Goal: Transaction & Acquisition: Purchase product/service

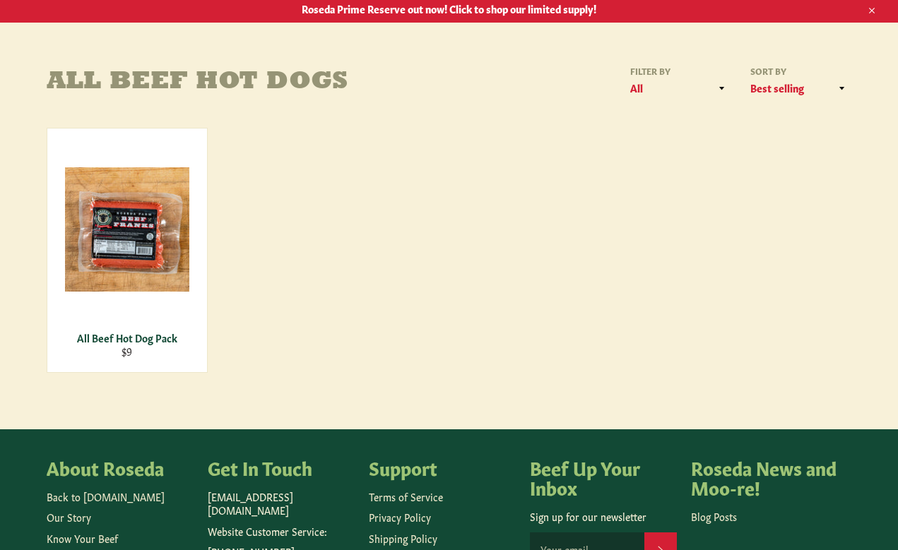
scroll to position [176, 0]
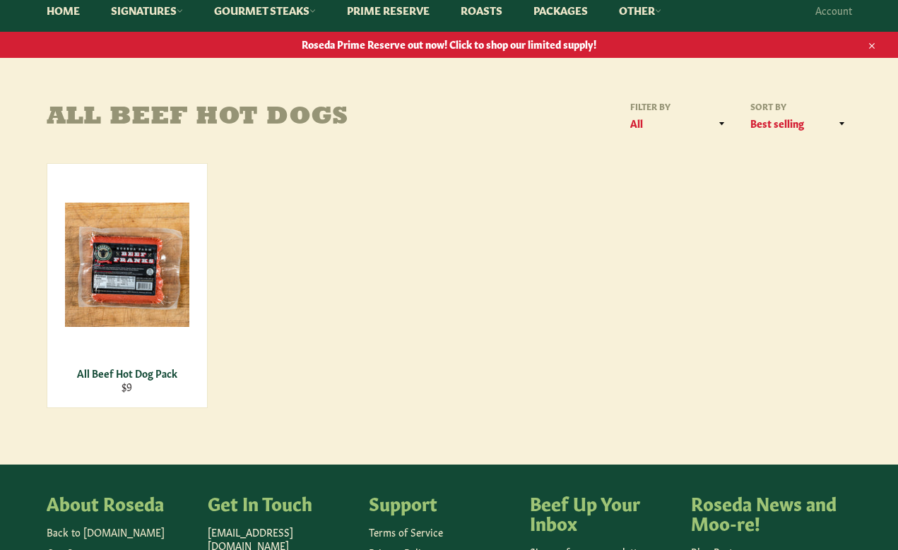
scroll to position [159, 0]
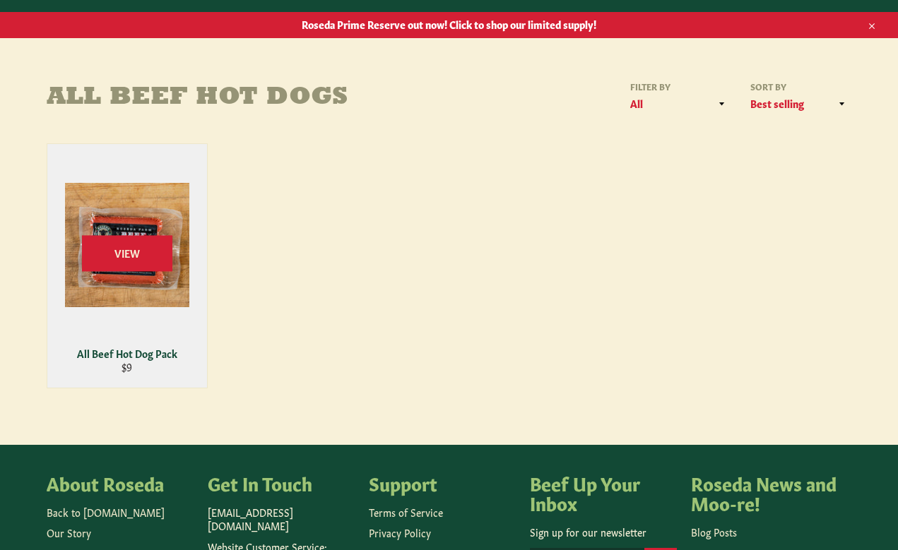
click at [132, 308] on div "View" at bounding box center [127, 266] width 160 height 244
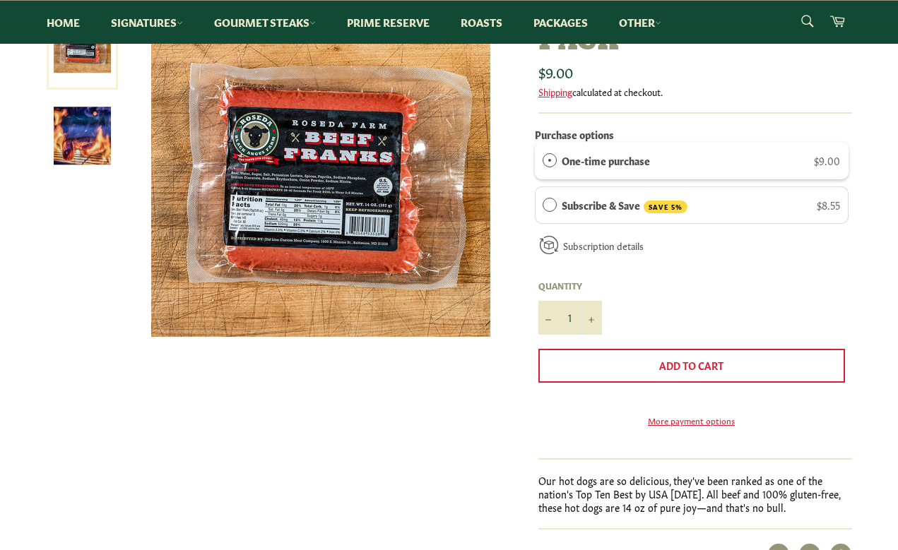
scroll to position [245, 0]
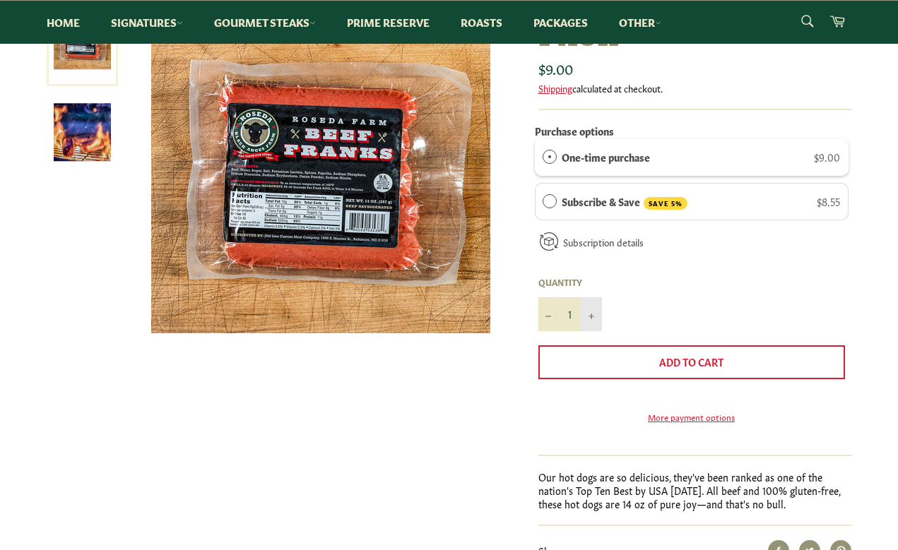
click at [589, 307] on button "+" at bounding box center [591, 314] width 21 height 34
type input "3"
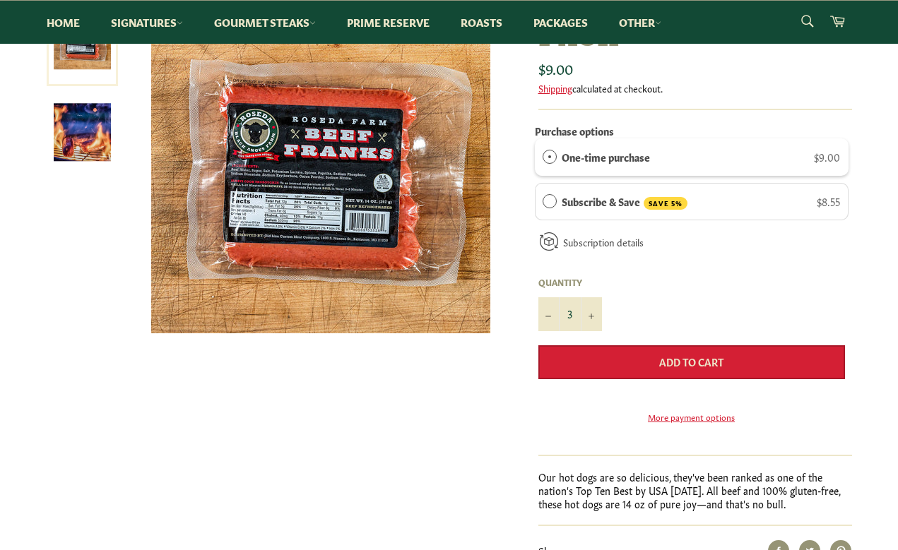
click at [604, 357] on button "Add to Cart" at bounding box center [691, 362] width 307 height 34
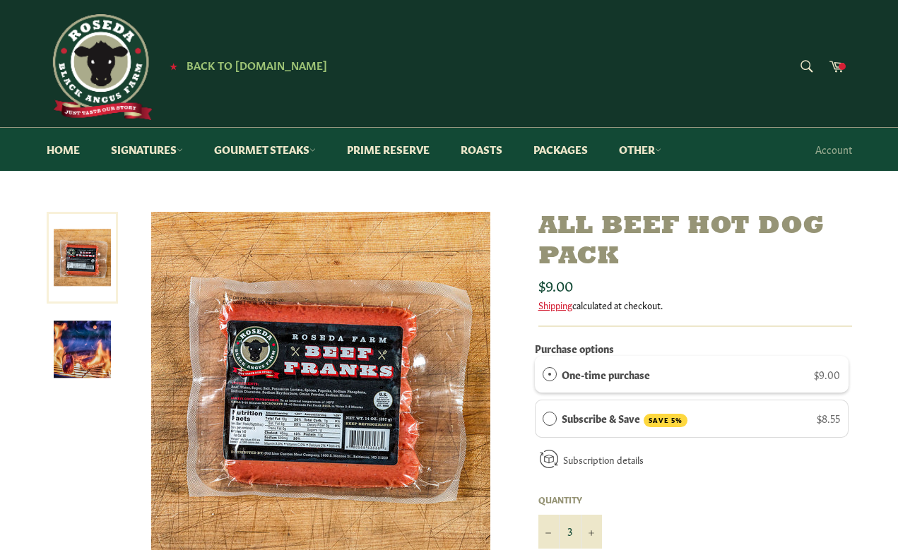
scroll to position [0, 0]
click at [68, 152] on link "Home" at bounding box center [62, 149] width 61 height 43
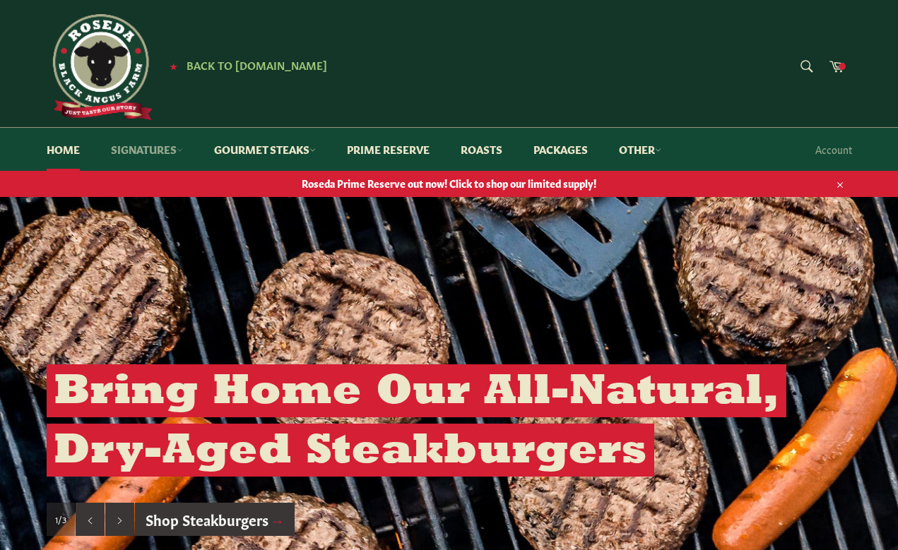
click at [179, 148] on icon at bounding box center [180, 150] width 6 height 6
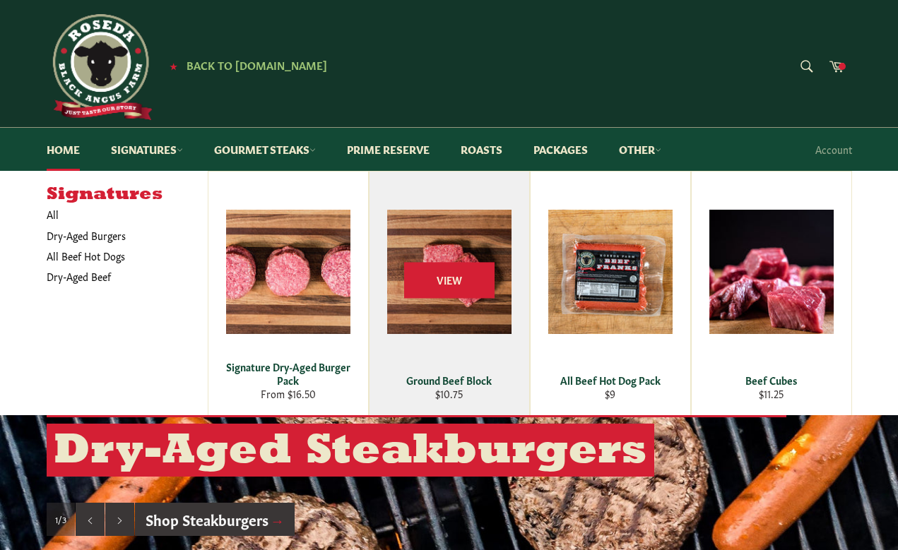
click at [441, 314] on div "View" at bounding box center [450, 294] width 160 height 244
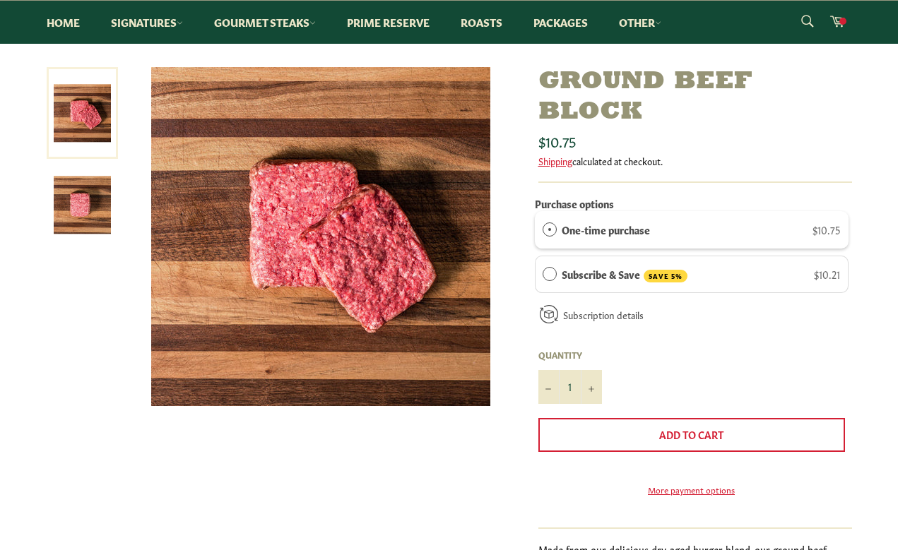
scroll to position [162, 0]
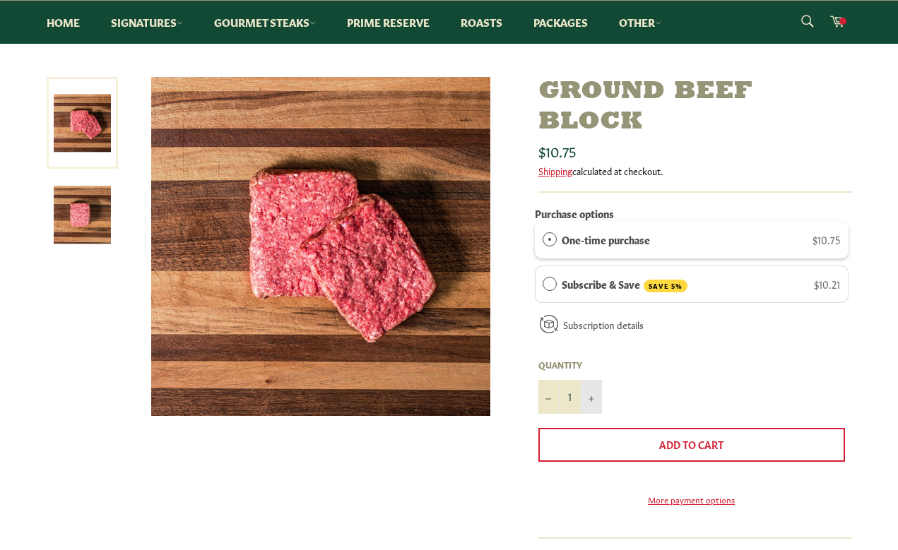
click at [592, 390] on button "+" at bounding box center [591, 397] width 21 height 34
type input "3"
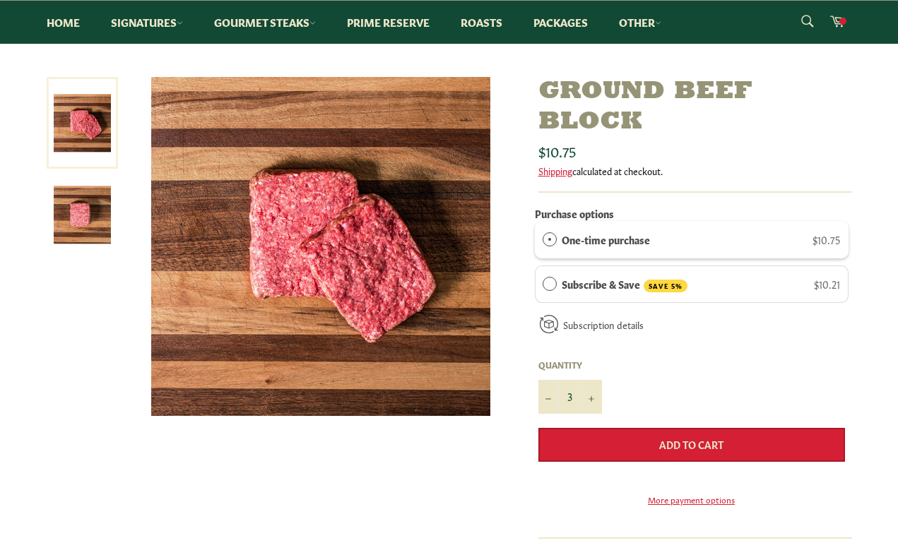
click at [598, 437] on button "Add to Cart" at bounding box center [691, 445] width 307 height 34
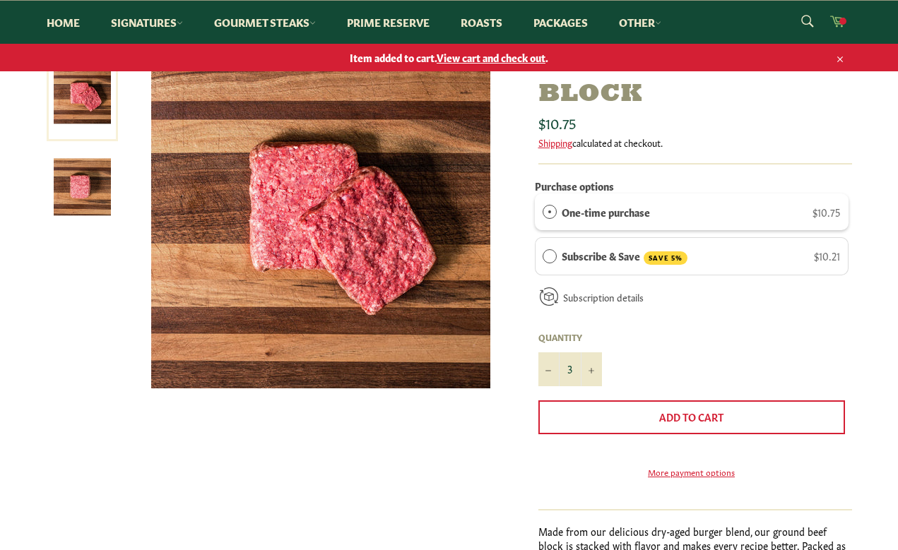
click at [840, 19] on span at bounding box center [842, 21] width 7 height 7
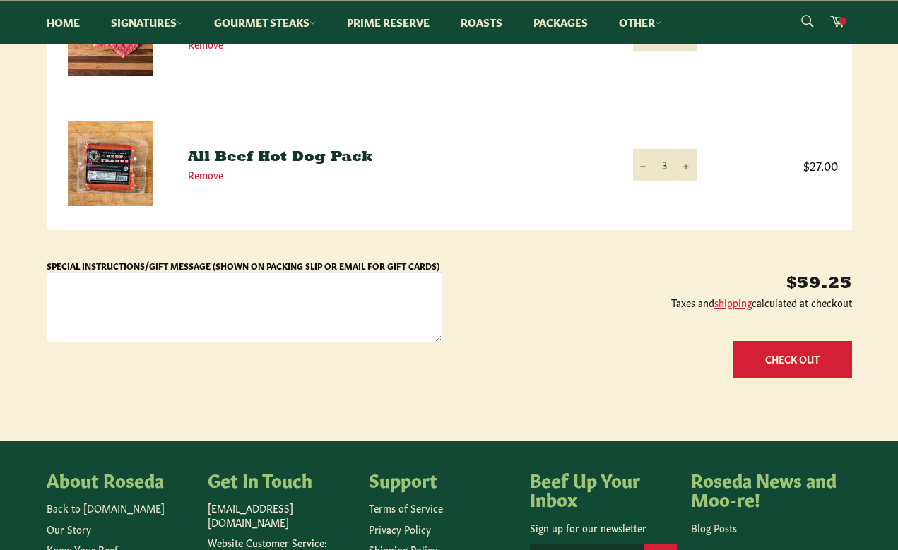
scroll to position [320, 0]
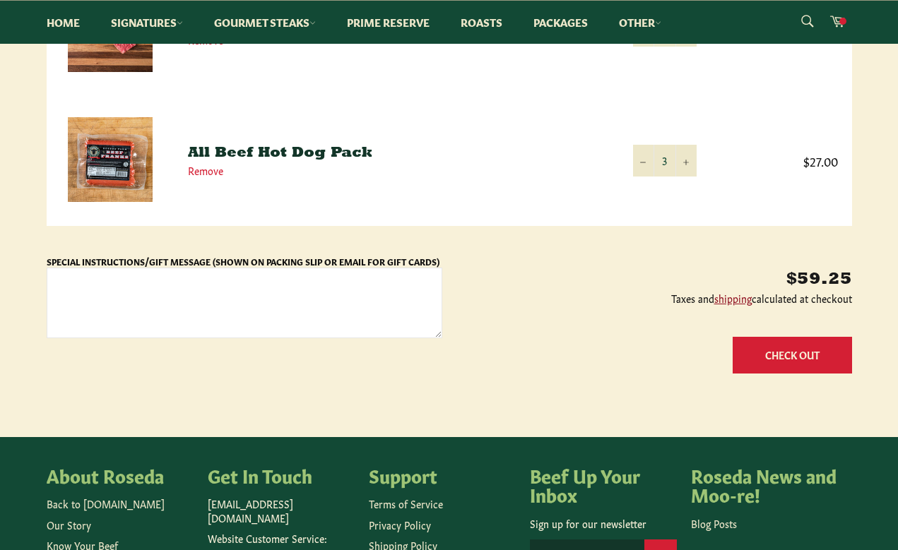
click at [727, 297] on link "shipping" at bounding box center [732, 298] width 37 height 14
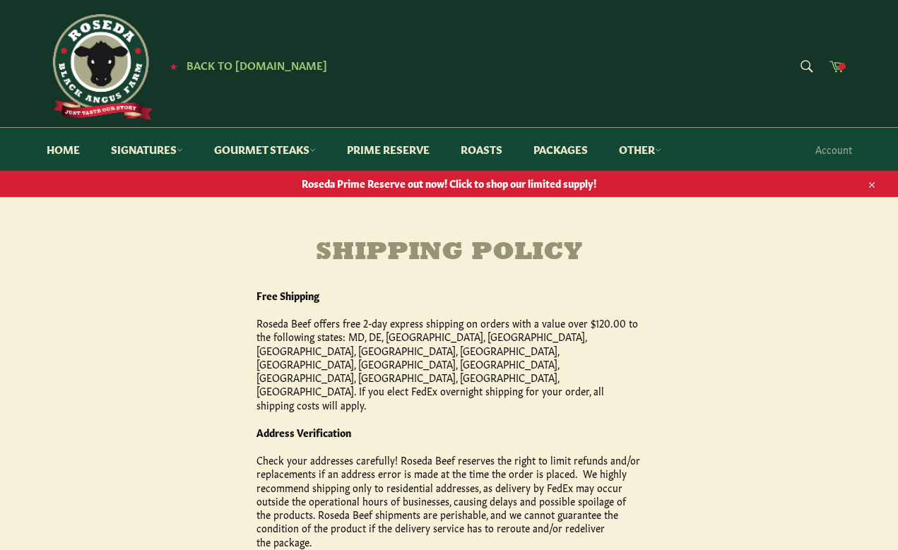
click at [838, 66] on icon at bounding box center [837, 66] width 16 height 16
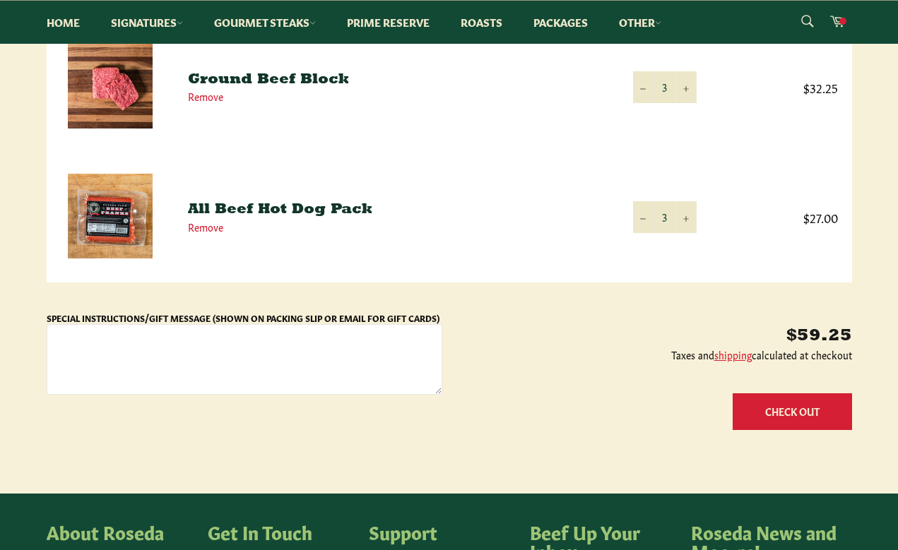
scroll to position [300, 0]
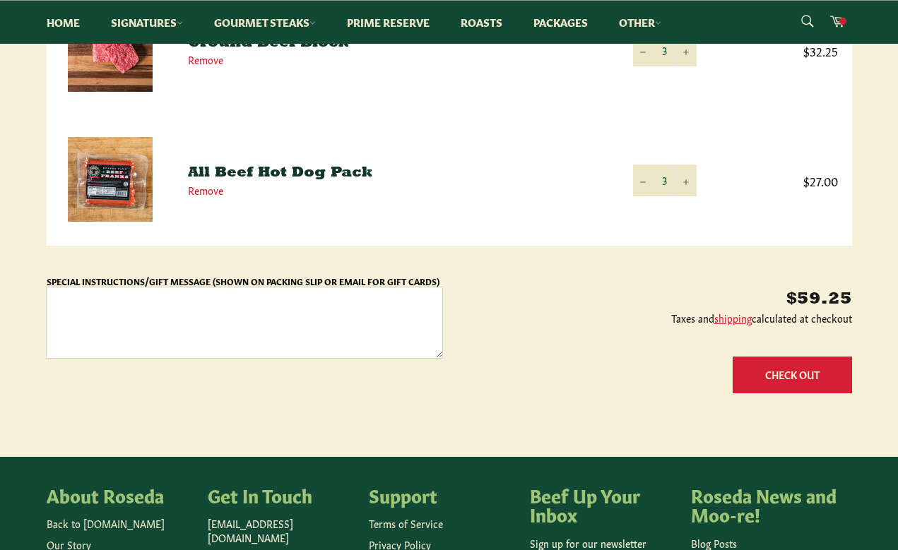
click at [413, 328] on textarea "Special Instructions/Gift Message (Shown on Packing Slip or Email for Gift Card…" at bounding box center [245, 323] width 396 height 71
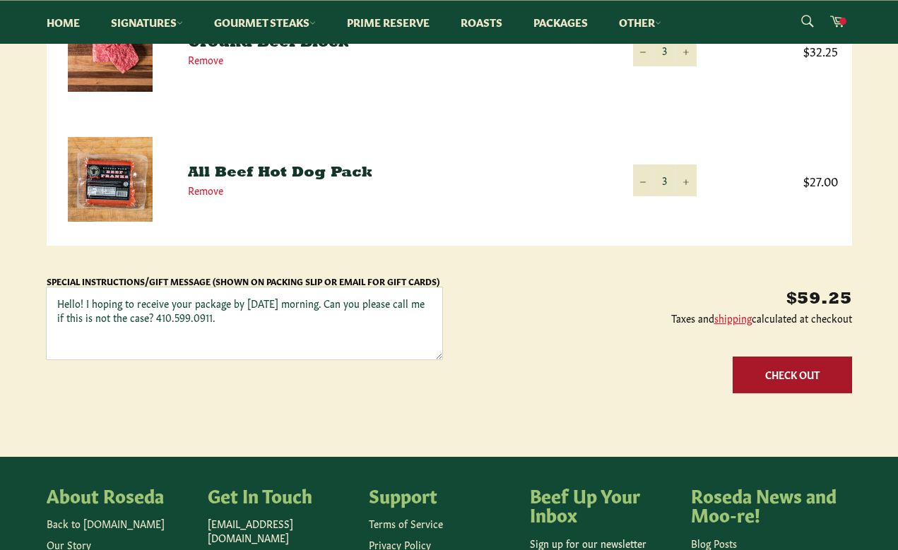
type textarea "Hello! I hoping to receive your package by [DATE] morning. Can you please call …"
click at [805, 377] on button "Check Out" at bounding box center [792, 375] width 119 height 36
